Goal: Transaction & Acquisition: Subscribe to service/newsletter

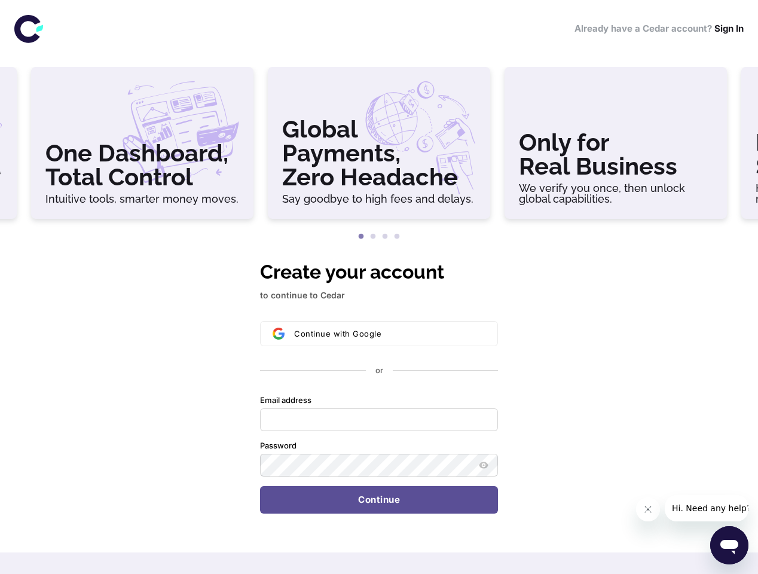
click at [379, 148] on h3 "Global Payments, Zero Headache" at bounding box center [379, 153] width 194 height 72
click at [615, 148] on h3 "Only for Real Business" at bounding box center [616, 154] width 194 height 48
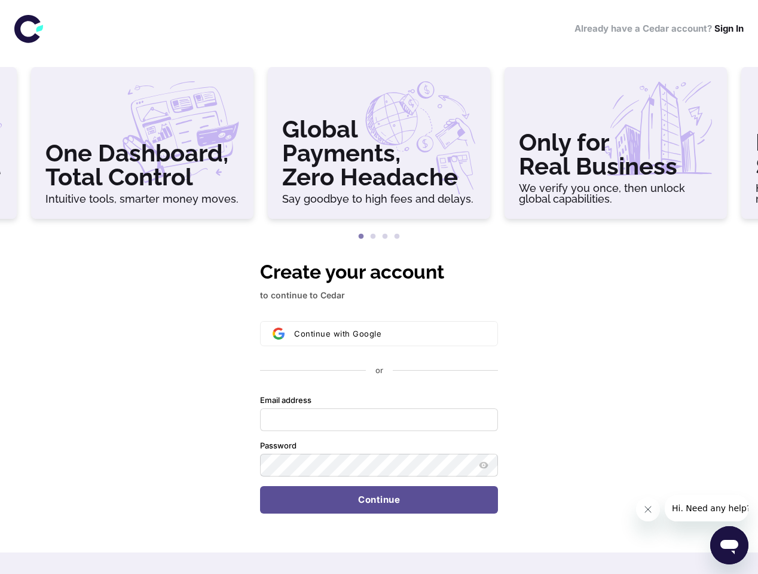
click at [361, 237] on button "1" at bounding box center [361, 237] width 12 height 12
click at [373, 237] on button "2" at bounding box center [373, 237] width 12 height 12
click at [385, 237] on button "3" at bounding box center [385, 237] width 12 height 12
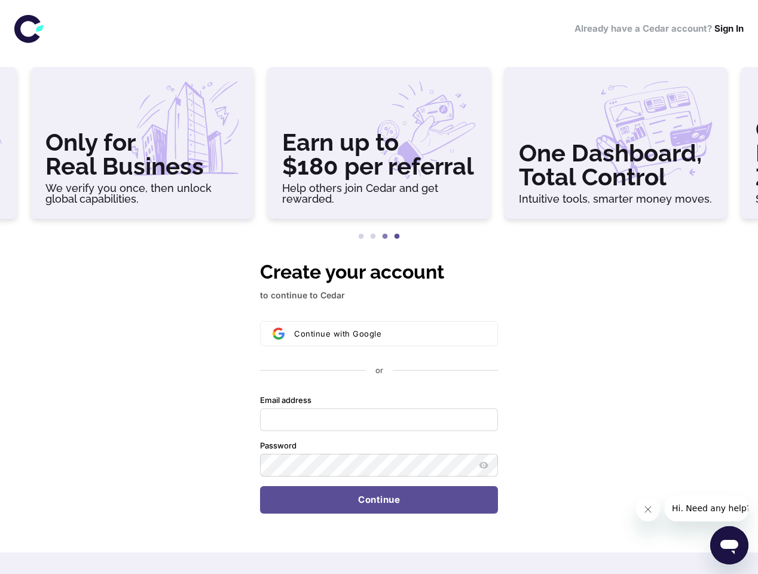
click at [397, 237] on button "4" at bounding box center [397, 237] width 12 height 12
click at [379, 385] on div "Continue with Google or Email address Password Continue" at bounding box center [379, 417] width 238 height 192
